Goal: Information Seeking & Learning: Learn about a topic

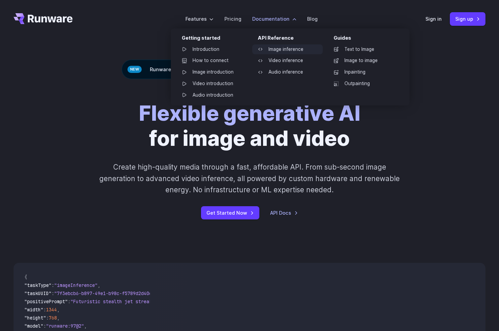
click at [275, 49] on link "Image inference" at bounding box center [287, 49] width 70 height 10
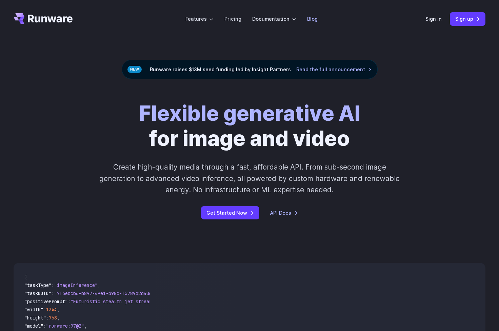
click at [307, 21] on link "Blog" at bounding box center [312, 19] width 11 height 8
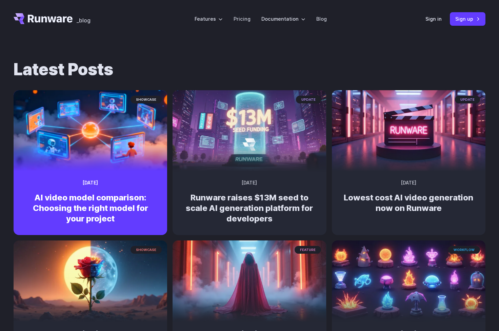
click at [102, 196] on h2 "AI video model comparison: Choosing the right model for your project" at bounding box center [90, 208] width 132 height 32
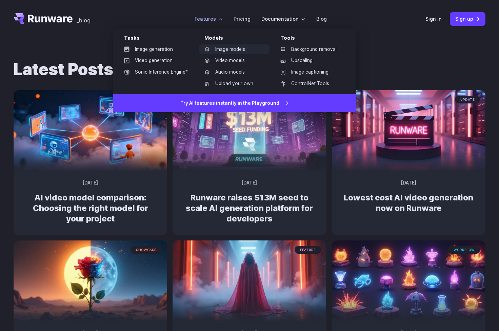
click at [225, 50] on link "Image models" at bounding box center [234, 49] width 70 height 10
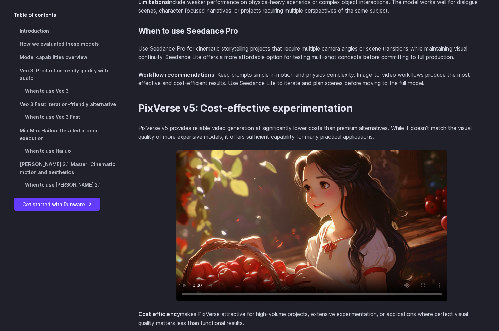
scroll to position [3679, 0]
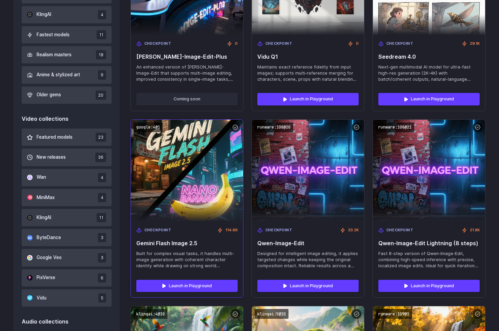
scroll to position [337, 0]
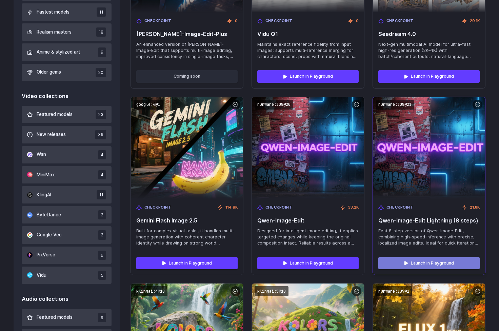
click at [421, 257] on link "Launch in Playground" at bounding box center [428, 263] width 101 height 12
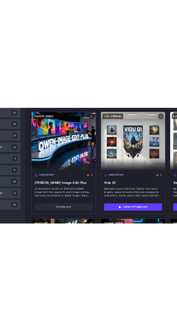
scroll to position [161, 0]
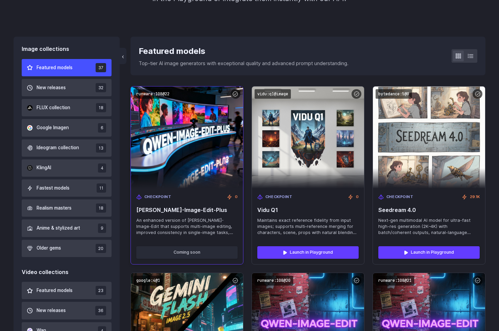
click at [161, 222] on span "An enhanced version of Qwen-Image-Edit that supports multi-image editing, impro…" at bounding box center [186, 226] width 101 height 18
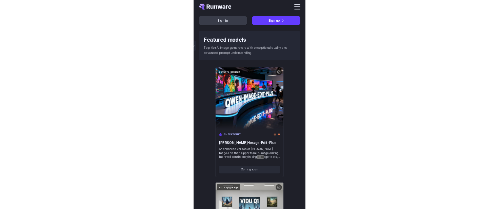
scroll to position [678, 0]
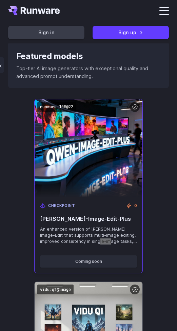
drag, startPoint x: 198, startPoint y: 230, endPoint x: 84, endPoint y: 229, distance: 114.2
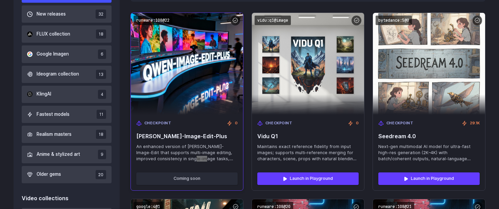
scroll to position [233, 0]
